Goal: Task Accomplishment & Management: Use online tool/utility

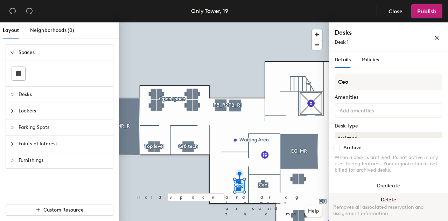
click at [370, 199] on button "Delete Removes all associated reservation and assignment information" at bounding box center [388, 208] width 119 height 31
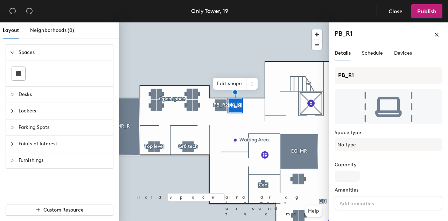
scroll to position [79, 0]
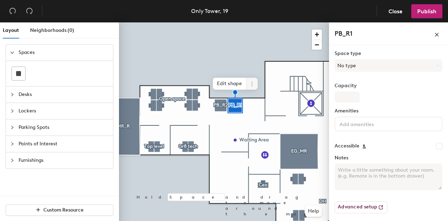
click at [248, 85] on span at bounding box center [251, 84] width 11 height 12
click at [258, 99] on span "Remove from map" at bounding box center [277, 100] width 62 height 12
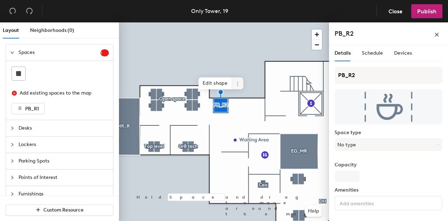
click at [236, 83] on icon at bounding box center [238, 84] width 6 height 6
click at [242, 99] on span "Remove from map" at bounding box center [263, 100] width 62 height 12
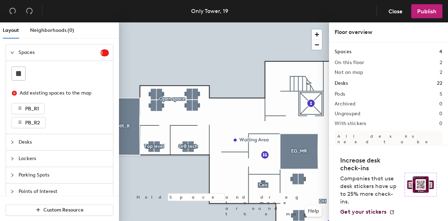
click at [12, 53] on icon "expanded" at bounding box center [12, 52] width 4 height 4
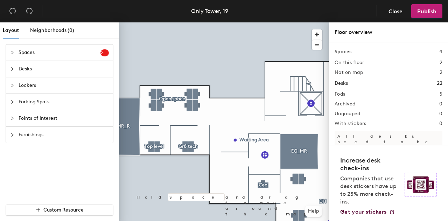
click at [14, 55] on div at bounding box center [14, 53] width 8 height 8
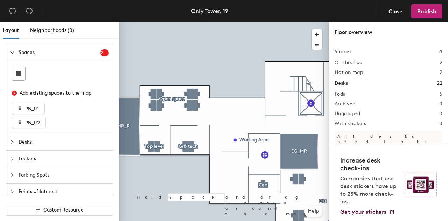
click at [14, 55] on div at bounding box center [14, 53] width 8 height 8
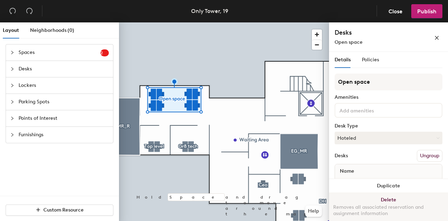
click at [378, 201] on button "Delete Removes all associated reservation and assignment information" at bounding box center [388, 208] width 119 height 31
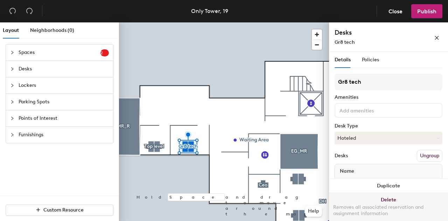
click at [385, 203] on button "Delete Removes all associated reservation and assignment information" at bounding box center [388, 208] width 119 height 31
click at [387, 200] on button "Delete Removes all associated reservation and assignment information" at bounding box center [388, 208] width 119 height 31
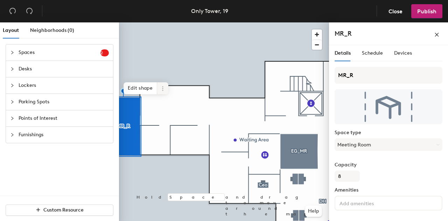
click at [159, 84] on span at bounding box center [162, 88] width 11 height 12
click at [167, 102] on span "Remove from map" at bounding box center [188, 105] width 62 height 12
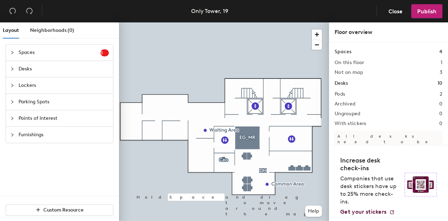
click at [17, 50] on div at bounding box center [14, 53] width 8 height 8
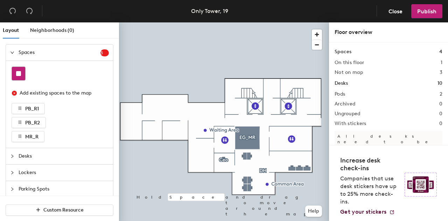
click at [17, 73] on rect at bounding box center [18, 73] width 5 height 5
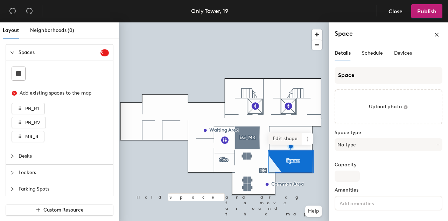
click at [288, 140] on span "Edit shape" at bounding box center [285, 139] width 34 height 12
click at [286, 139] on span "Edit shape" at bounding box center [285, 139] width 34 height 12
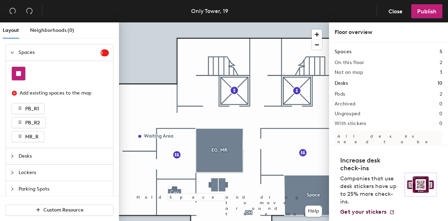
click at [17, 74] on rect at bounding box center [18, 73] width 5 height 5
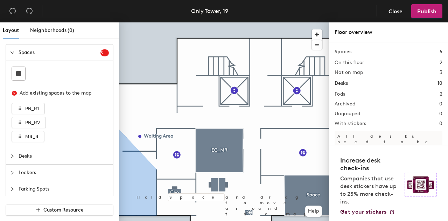
click at [12, 48] on div "Spaces 3" at bounding box center [59, 52] width 107 height 16
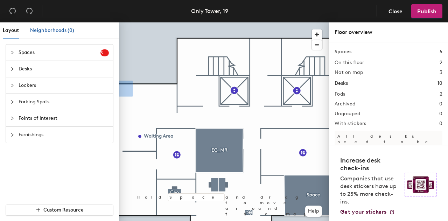
click at [66, 28] on span "Neighborhoods (0)" at bounding box center [52, 30] width 44 height 6
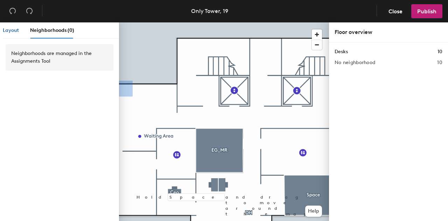
click at [7, 30] on span "Layout" at bounding box center [11, 30] width 16 height 6
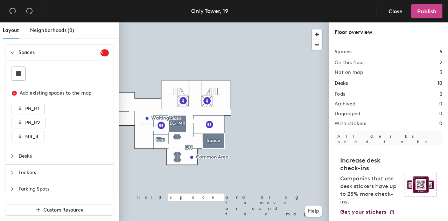
click at [419, 16] on button "Publish" at bounding box center [426, 11] width 31 height 14
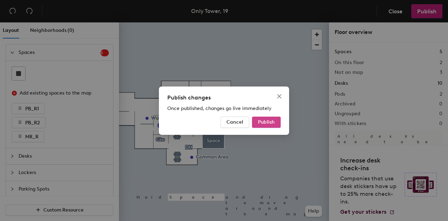
click at [272, 123] on span "Publish" at bounding box center [266, 122] width 17 height 6
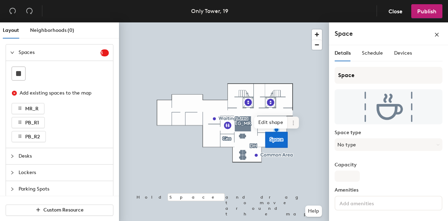
click at [293, 123] on icon at bounding box center [293, 122] width 1 height 1
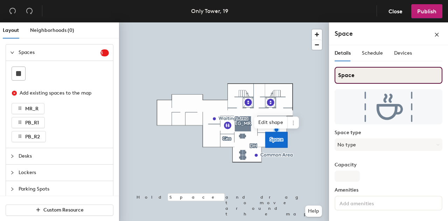
click at [374, 70] on input "Space" at bounding box center [389, 75] width 108 height 17
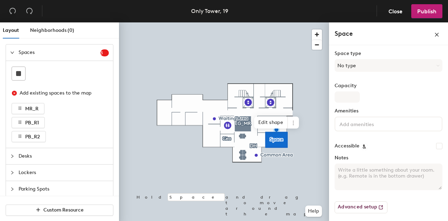
scroll to position [79, 0]
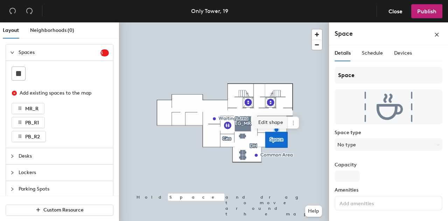
click at [273, 122] on span "Edit shape" at bounding box center [271, 123] width 34 height 12
click at [57, 161] on span "Desks" at bounding box center [64, 156] width 90 height 16
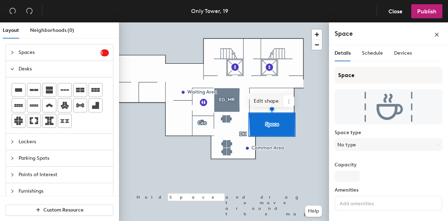
click at [269, 104] on span "Edit shape" at bounding box center [267, 101] width 34 height 12
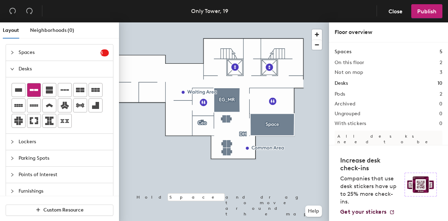
click at [28, 91] on div at bounding box center [33, 89] width 13 height 13
click at [32, 93] on icon at bounding box center [34, 90] width 8 height 8
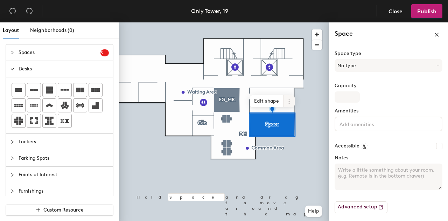
click at [290, 102] on icon at bounding box center [289, 102] width 6 height 6
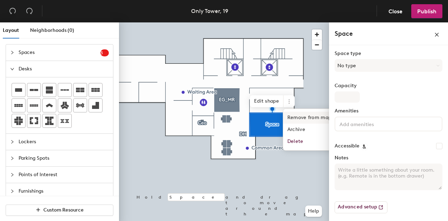
click at [297, 120] on span "Remove from map" at bounding box center [314, 118] width 62 height 12
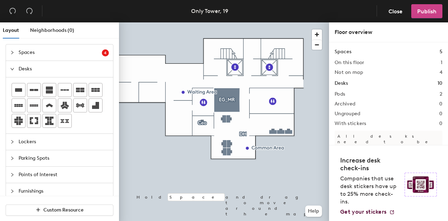
click at [420, 9] on span "Publish" at bounding box center [426, 11] width 19 height 7
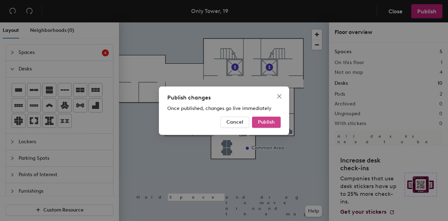
click at [272, 120] on span "Publish" at bounding box center [266, 122] width 17 height 6
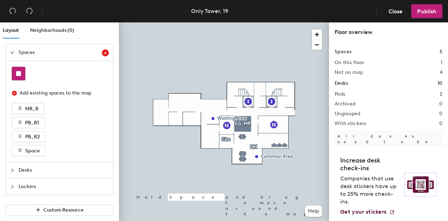
click at [15, 74] on div at bounding box center [18, 73] width 13 height 13
click at [20, 77] on div at bounding box center [18, 73] width 13 height 13
click at [390, 17] on button "Close" at bounding box center [396, 11] width 26 height 14
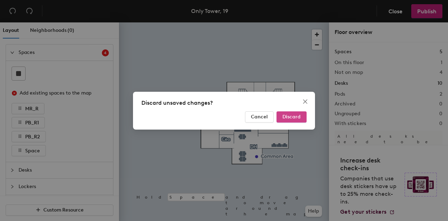
click at [289, 115] on span "Discard" at bounding box center [291, 117] width 18 height 6
